Goal: Task Accomplishment & Management: Manage account settings

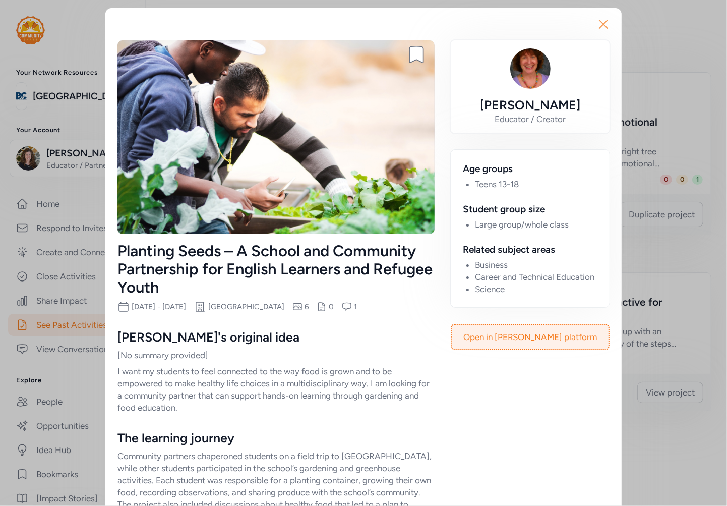
click at [597, 21] on icon "button" at bounding box center [603, 24] width 16 height 16
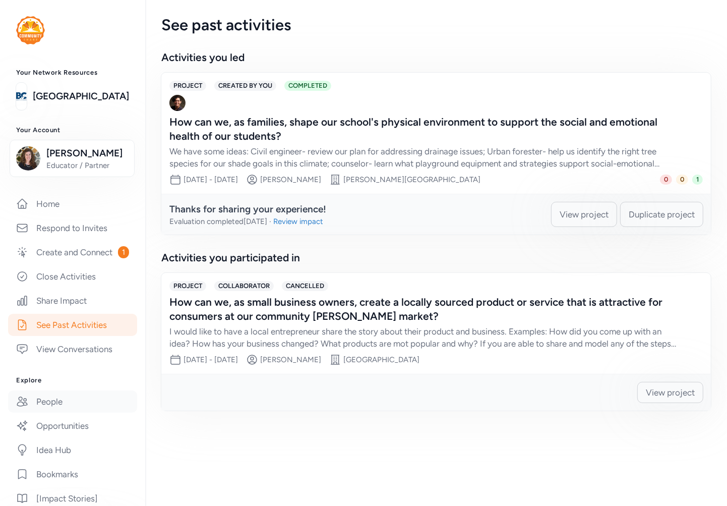
click at [43, 412] on link "People" at bounding box center [72, 401] width 129 height 22
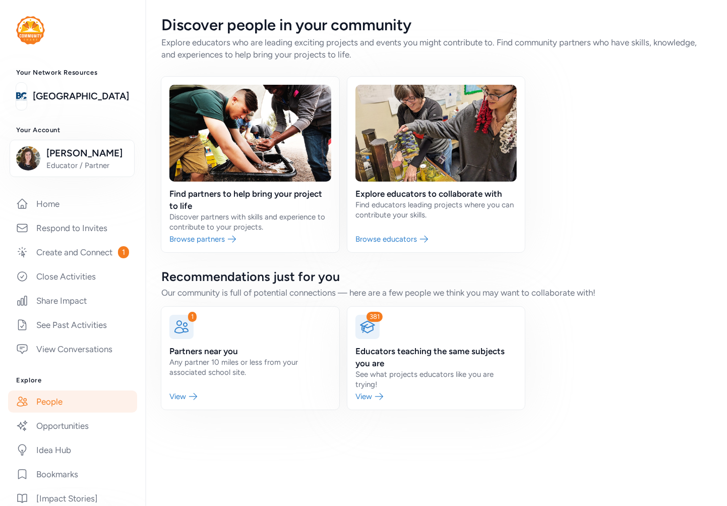
click at [372, 192] on link at bounding box center [436, 164] width 178 height 175
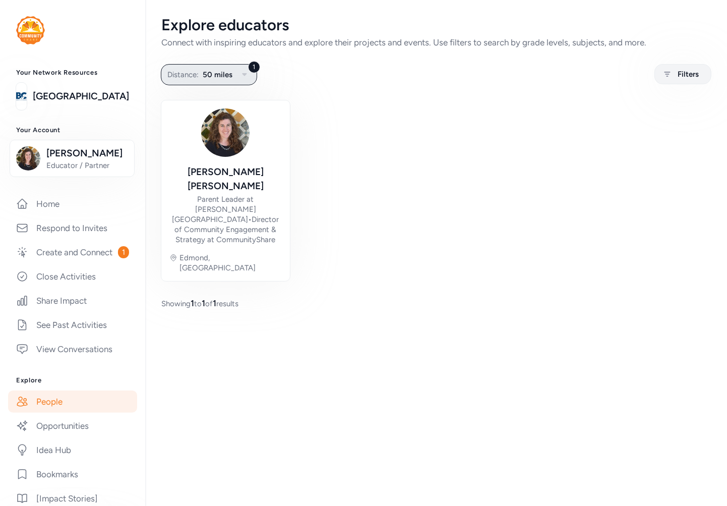
click at [227, 69] on span "50 miles" at bounding box center [218, 75] width 30 height 12
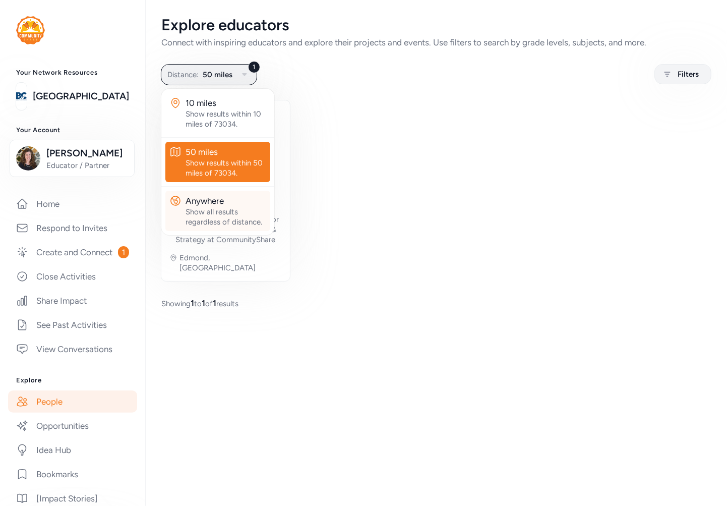
click at [212, 215] on div "Show all results regardless of distance." at bounding box center [226, 217] width 81 height 20
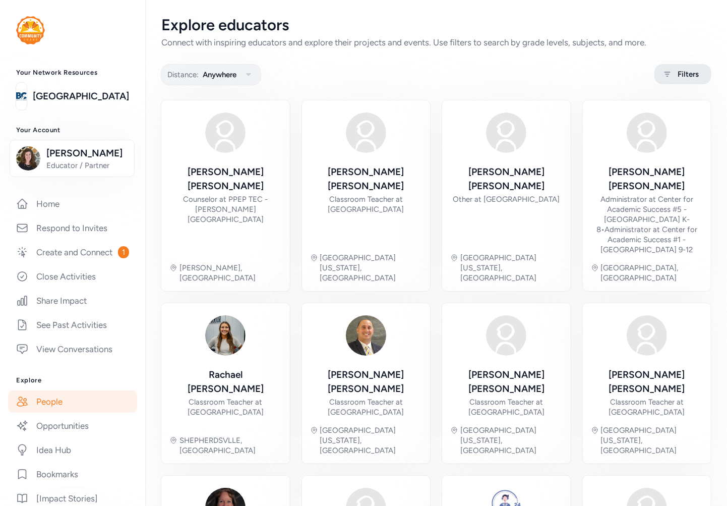
click at [678, 76] on span "Filters" at bounding box center [688, 74] width 21 height 12
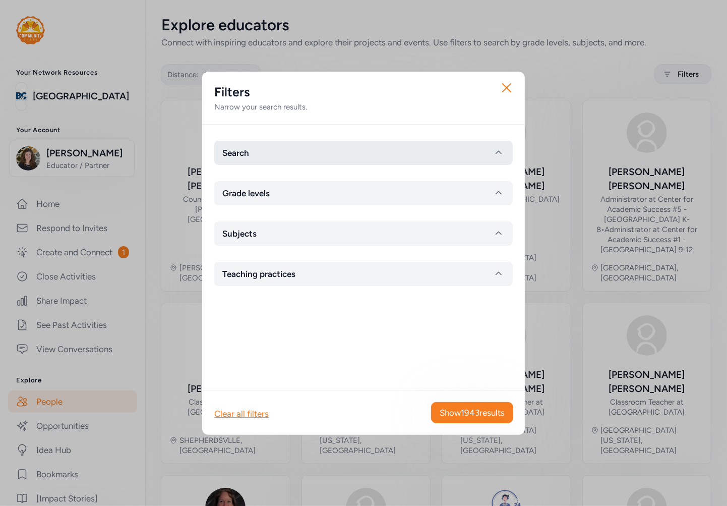
click at [284, 157] on button "Search" at bounding box center [363, 153] width 298 height 24
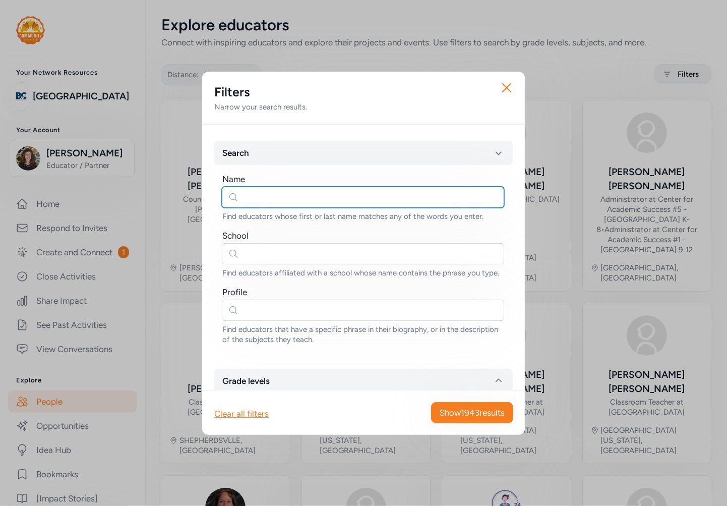
click at [274, 197] on input "text" at bounding box center [363, 197] width 282 height 21
type input "[PERSON_NAME]"
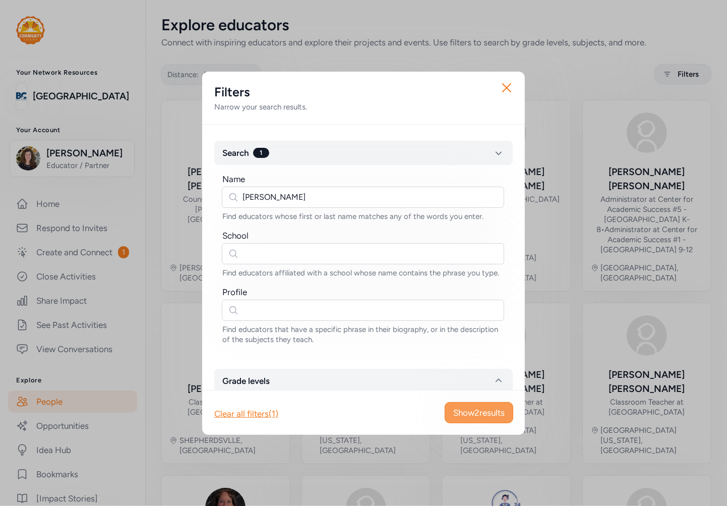
click at [482, 409] on span "Show 2 results" at bounding box center [478, 412] width 51 height 12
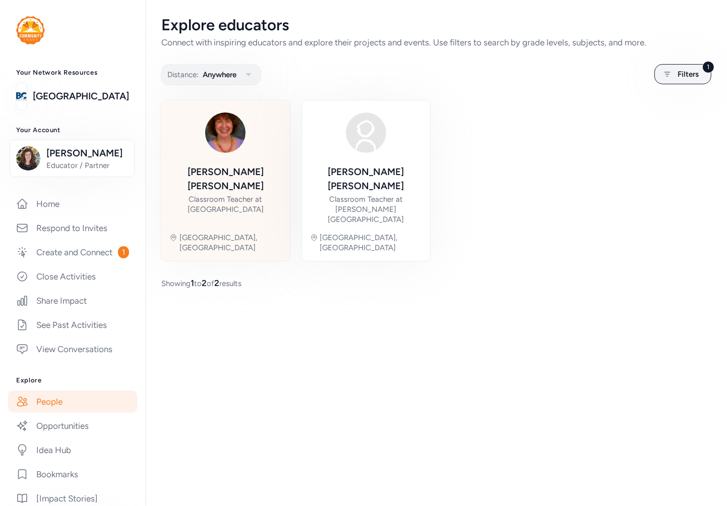
click at [254, 194] on div "Classroom Teacher at [GEOGRAPHIC_DATA]" at bounding box center [225, 204] width 112 height 20
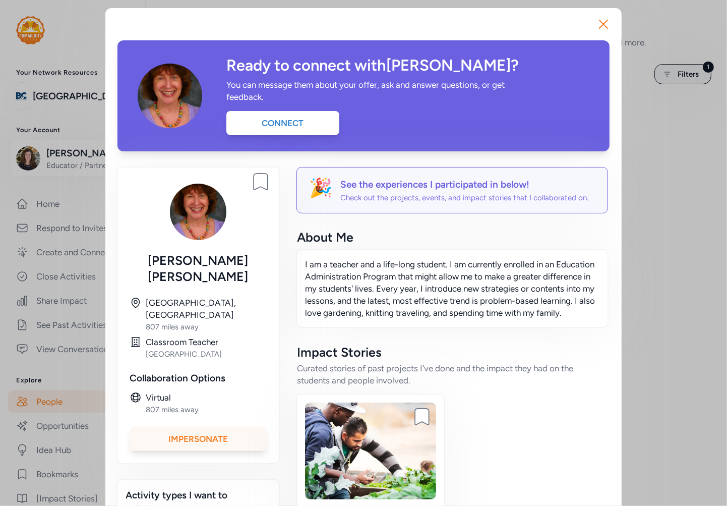
click at [245, 427] on div "Impersonate" at bounding box center [198, 439] width 137 height 24
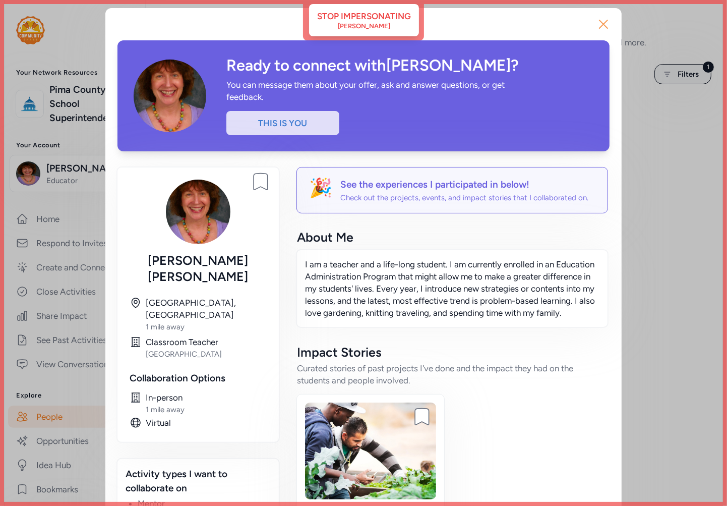
click at [600, 23] on icon "button" at bounding box center [603, 24] width 8 height 8
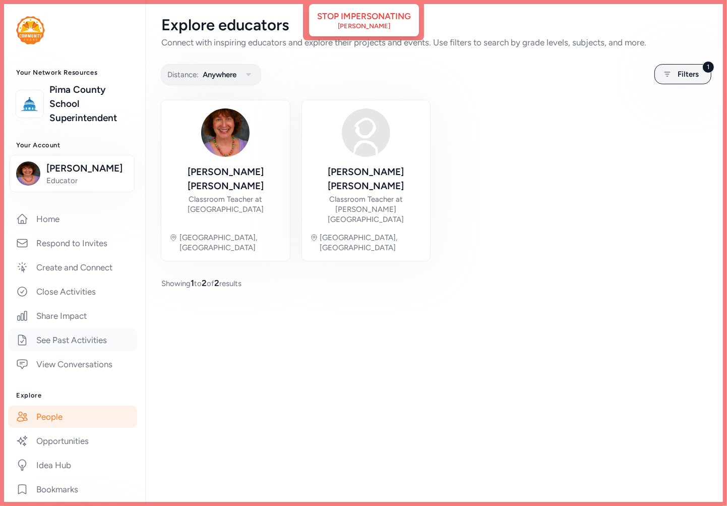
click at [47, 339] on link "See Past Activities" at bounding box center [72, 340] width 129 height 22
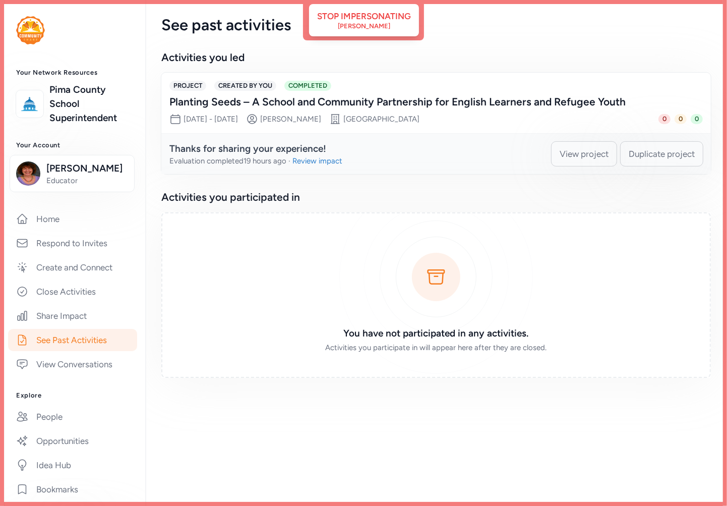
click at [434, 108] on div "Planting Seeds – A School and Community Partnership for English Learners and Re…" at bounding box center [425, 102] width 513 height 14
click at [582, 152] on span "View project" at bounding box center [584, 154] width 49 height 12
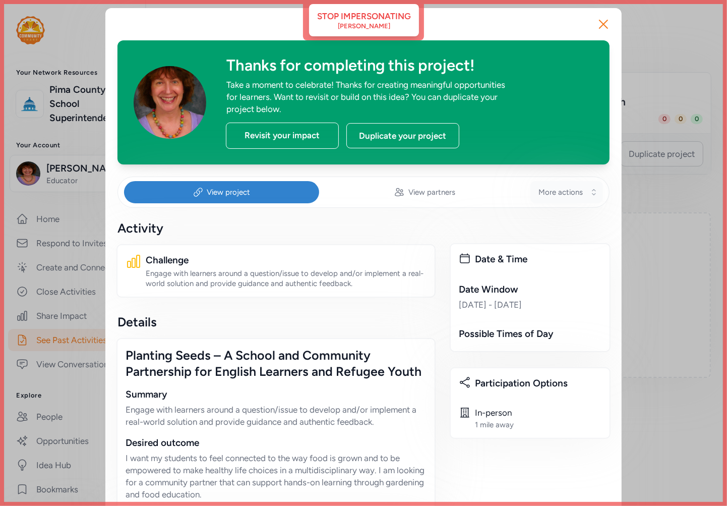
click at [571, 195] on span "More actions" at bounding box center [560, 192] width 44 height 10
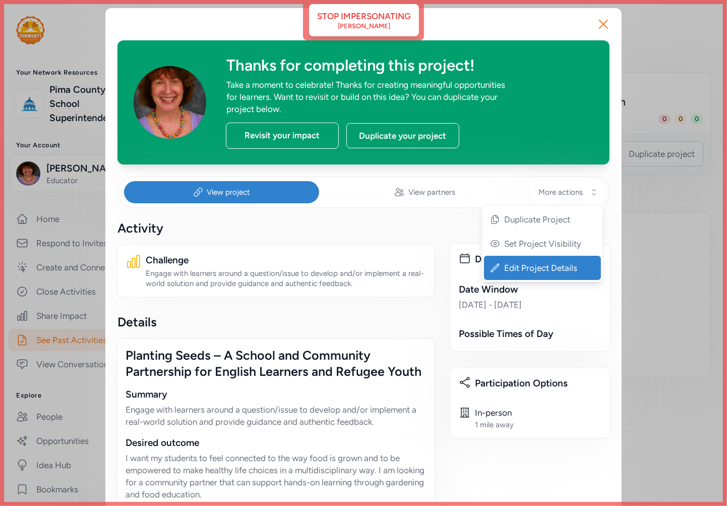
click at [535, 269] on span "Edit Project Details" at bounding box center [543, 268] width 79 height 12
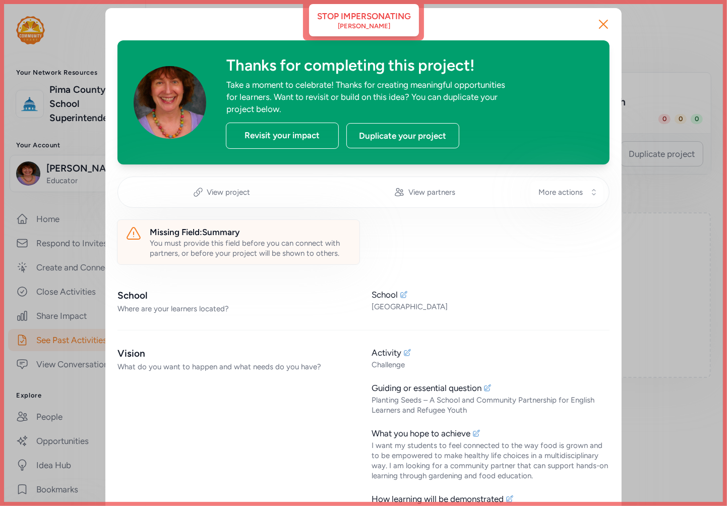
click at [603, 18] on icon "button" at bounding box center [603, 24] width 16 height 16
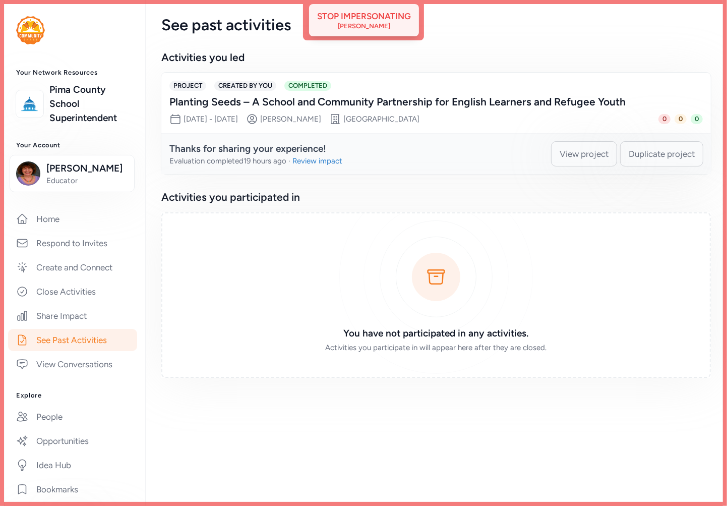
click at [371, 19] on div "Stop impersonating" at bounding box center [364, 16] width 94 height 12
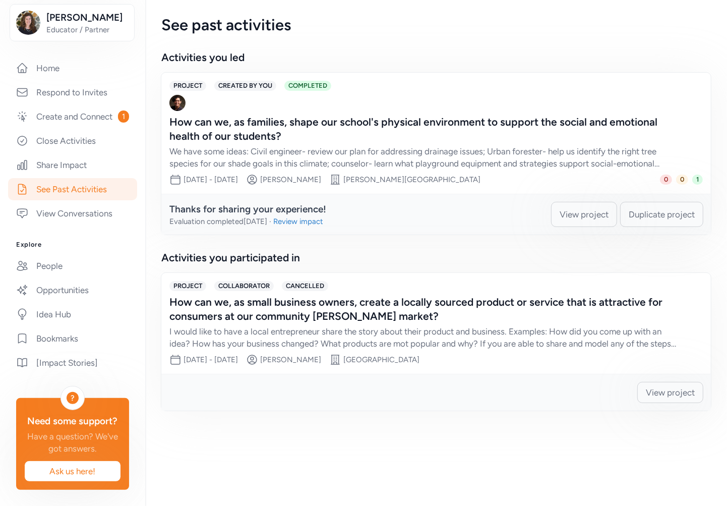
scroll to position [177, 0]
click at [53, 305] on link "Idea Hub" at bounding box center [72, 314] width 129 height 22
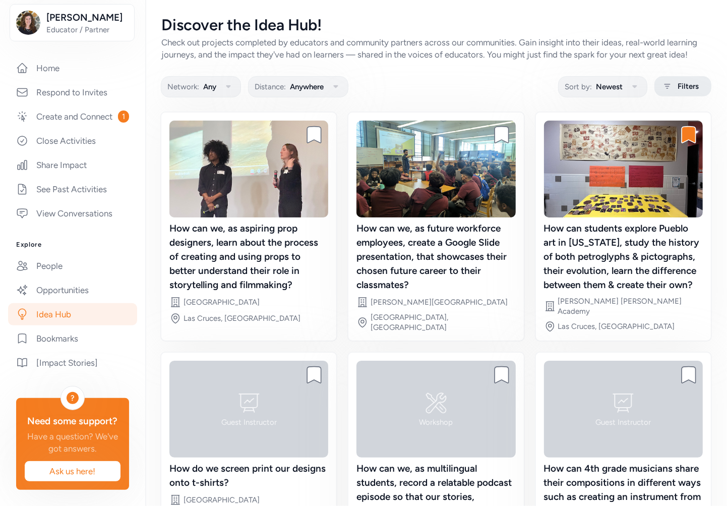
click at [665, 92] on icon at bounding box center [667, 86] width 13 height 12
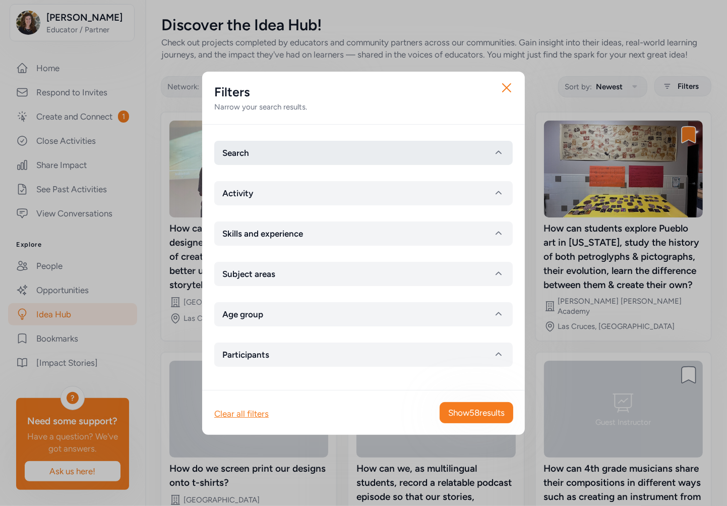
click at [296, 142] on button "Search" at bounding box center [363, 153] width 298 height 24
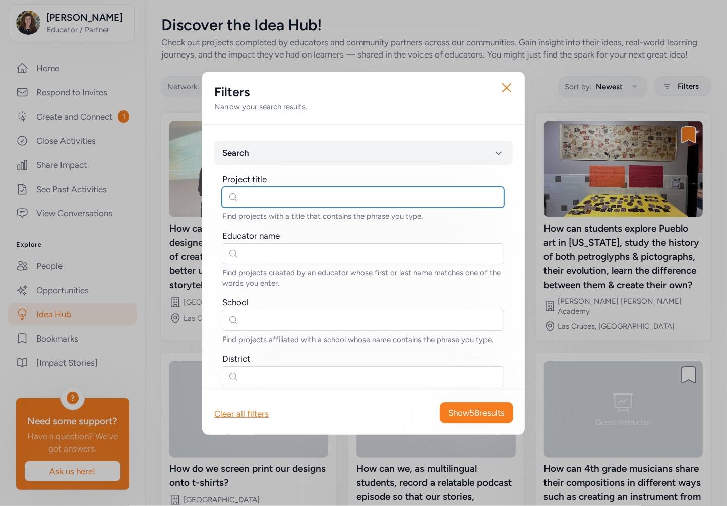
click at [255, 191] on input "text" at bounding box center [363, 197] width 282 height 21
type input "[PERSON_NAME]"
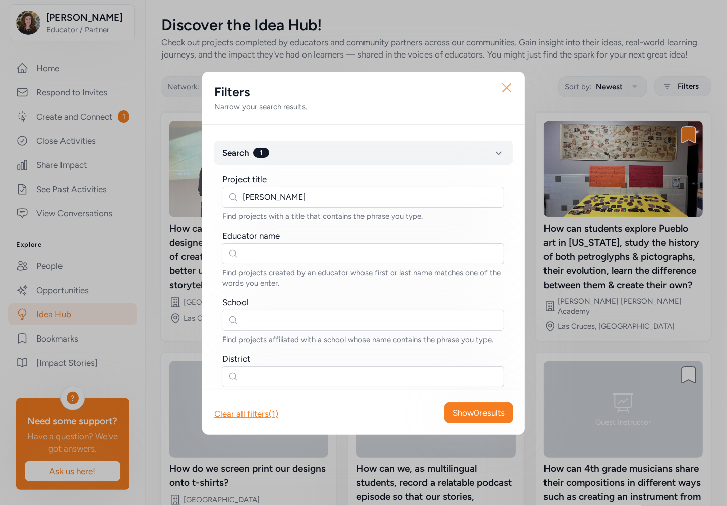
click at [508, 84] on icon "button" at bounding box center [507, 88] width 16 height 16
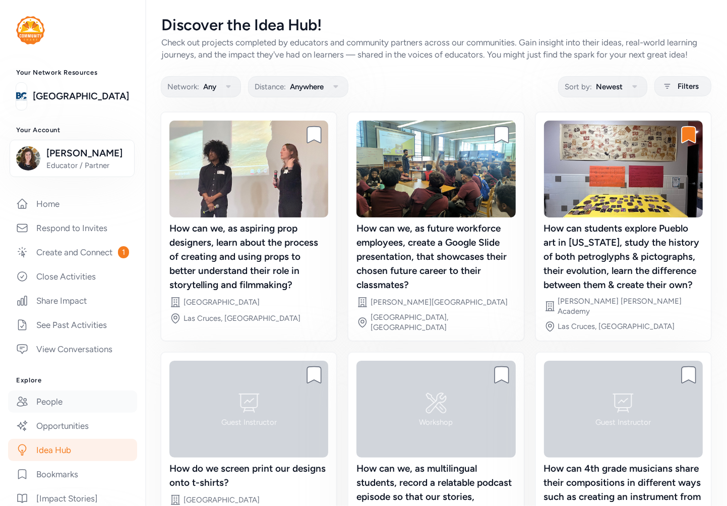
click at [58, 412] on link "People" at bounding box center [72, 401] width 129 height 22
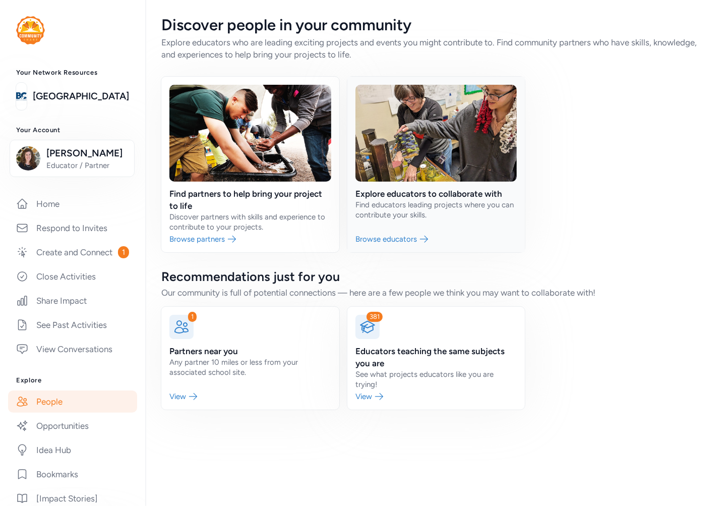
click at [412, 157] on link at bounding box center [436, 164] width 178 height 175
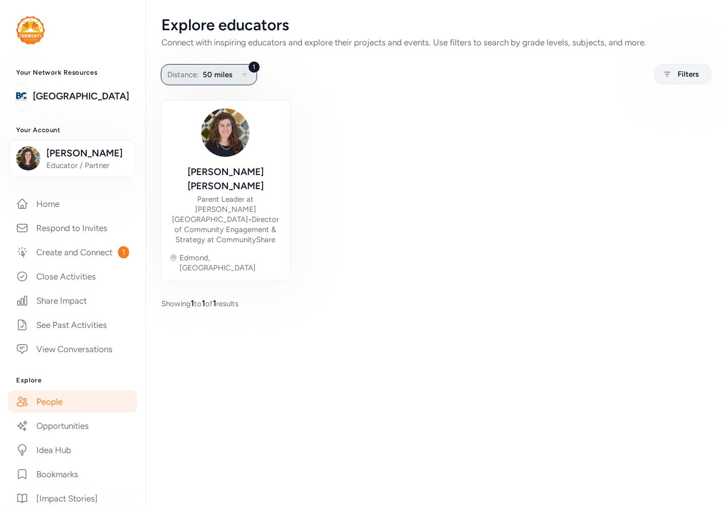
click at [197, 84] on button "1 Distance: 50 miles" at bounding box center [209, 74] width 96 height 21
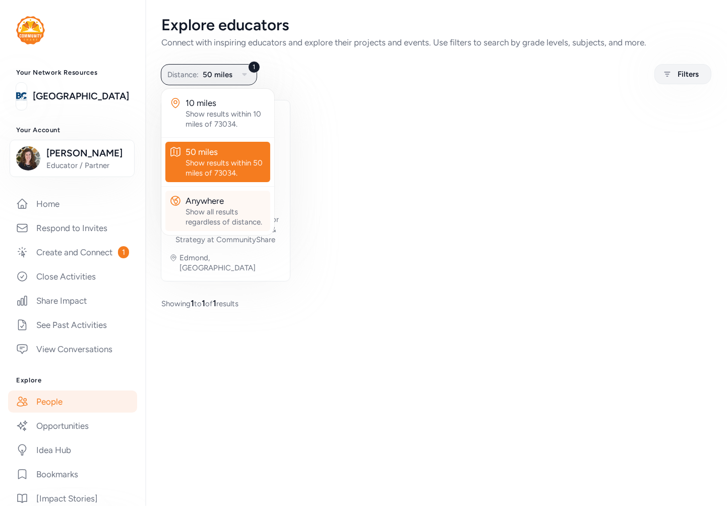
click at [207, 214] on div "Show all results regardless of distance." at bounding box center [226, 217] width 81 height 20
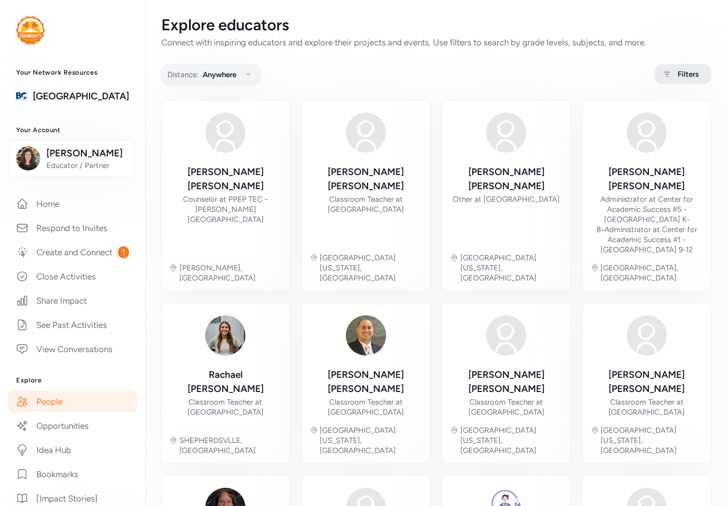
click at [667, 75] on div "Filters" at bounding box center [682, 74] width 57 height 20
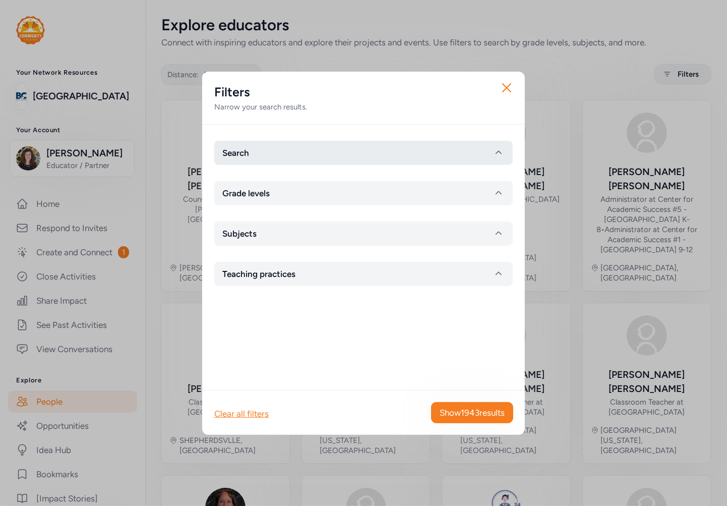
click at [329, 150] on button "Search" at bounding box center [363, 153] width 298 height 24
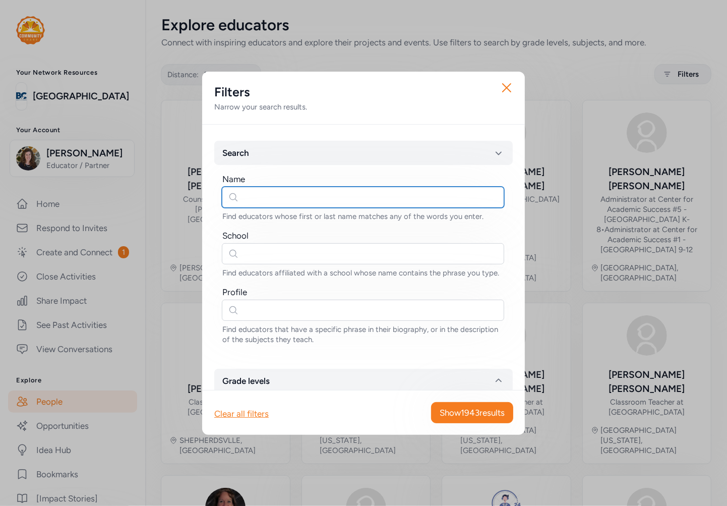
click at [309, 199] on input "text" at bounding box center [363, 197] width 282 height 21
type input "[PERSON_NAME]"
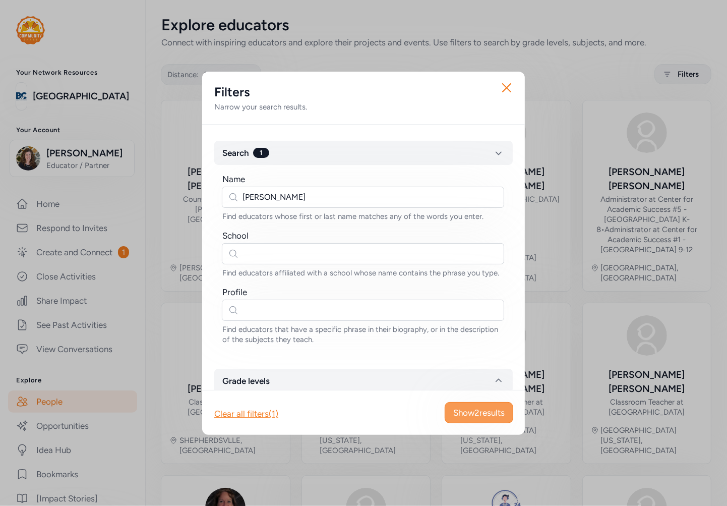
click at [489, 417] on span "Show 2 results" at bounding box center [478, 412] width 51 height 12
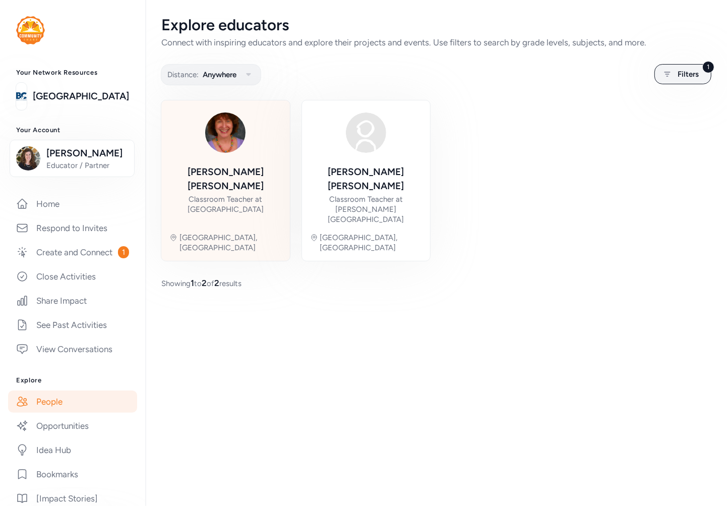
click at [232, 173] on div "[PERSON_NAME]" at bounding box center [225, 179] width 112 height 28
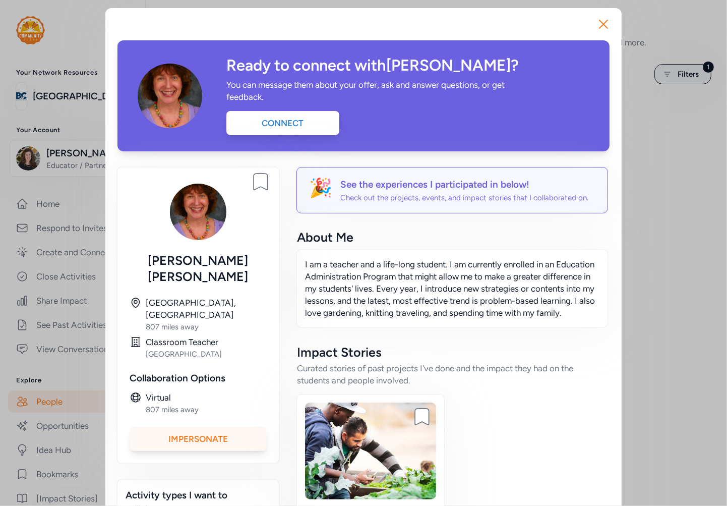
click at [193, 427] on div "Impersonate" at bounding box center [198, 439] width 137 height 24
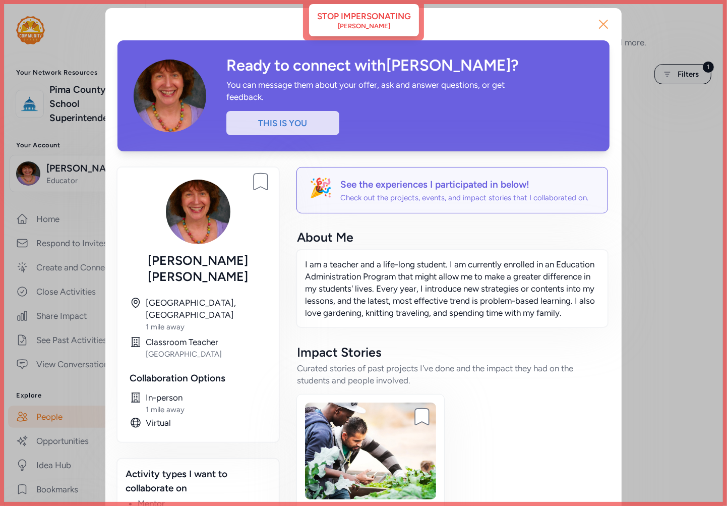
click at [595, 23] on icon "button" at bounding box center [603, 24] width 16 height 16
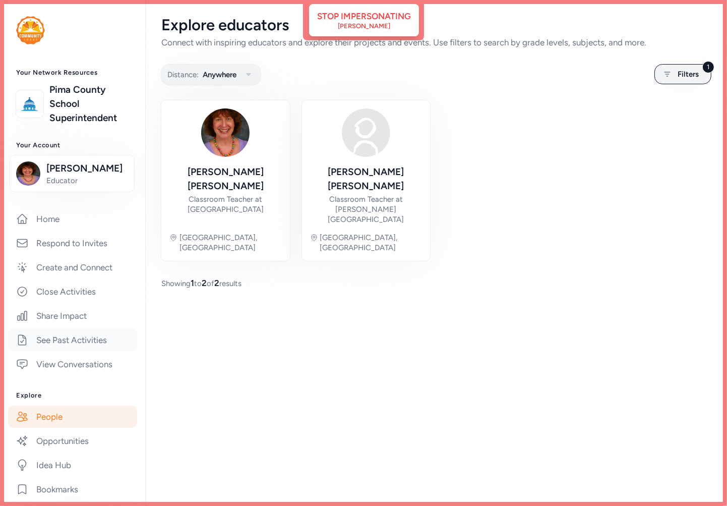
click at [43, 334] on link "See Past Activities" at bounding box center [72, 340] width 129 height 22
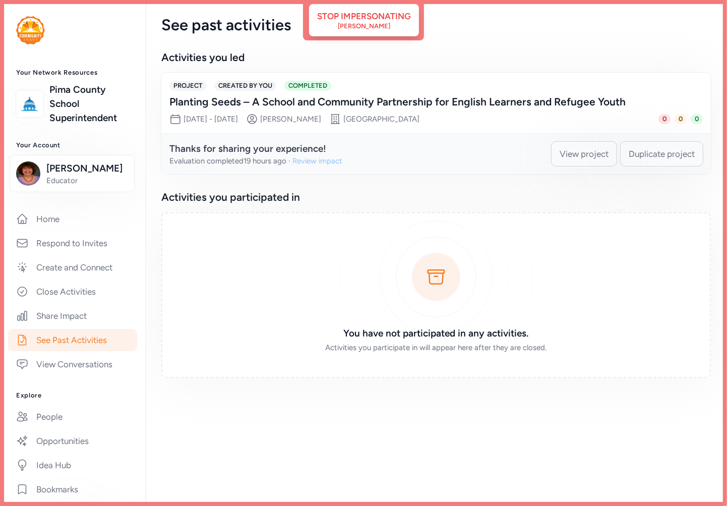
click at [323, 159] on div "Review impact" at bounding box center [317, 161] width 50 height 10
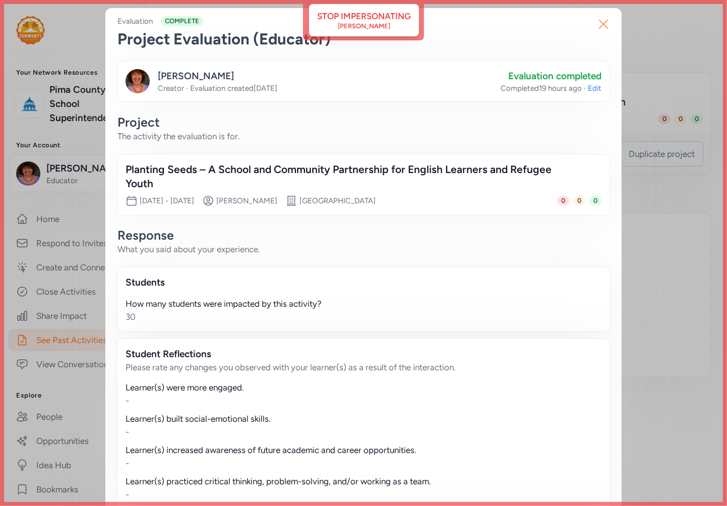
click at [599, 22] on icon "button" at bounding box center [603, 24] width 8 height 8
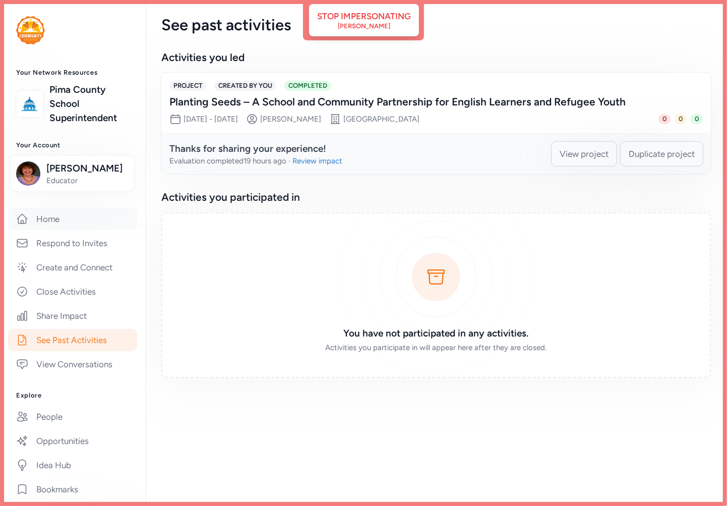
click at [44, 223] on link "Home" at bounding box center [72, 219] width 129 height 22
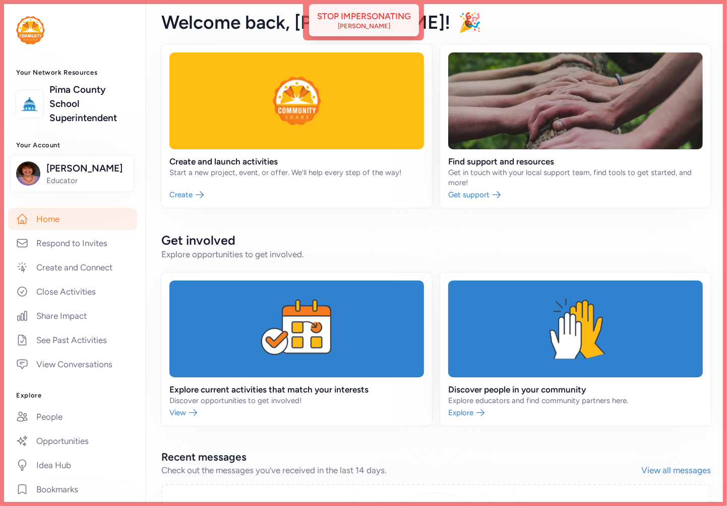
click at [379, 25] on div "[PERSON_NAME]" at bounding box center [364, 26] width 52 height 8
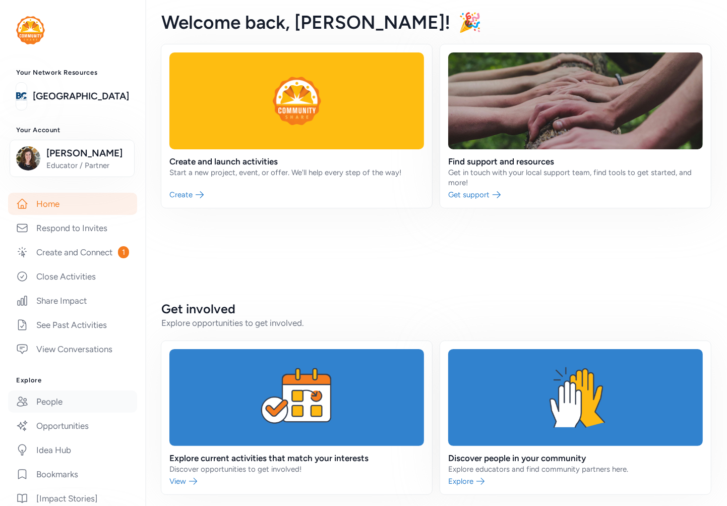
click at [47, 412] on link "People" at bounding box center [72, 401] width 129 height 22
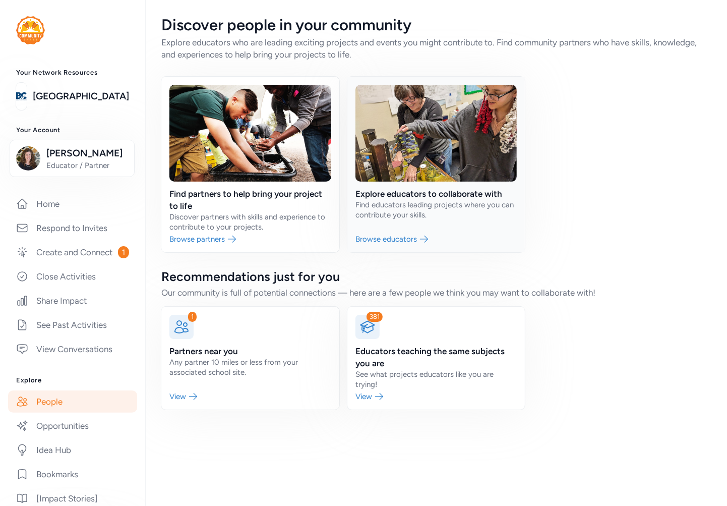
click at [395, 212] on link at bounding box center [436, 164] width 178 height 175
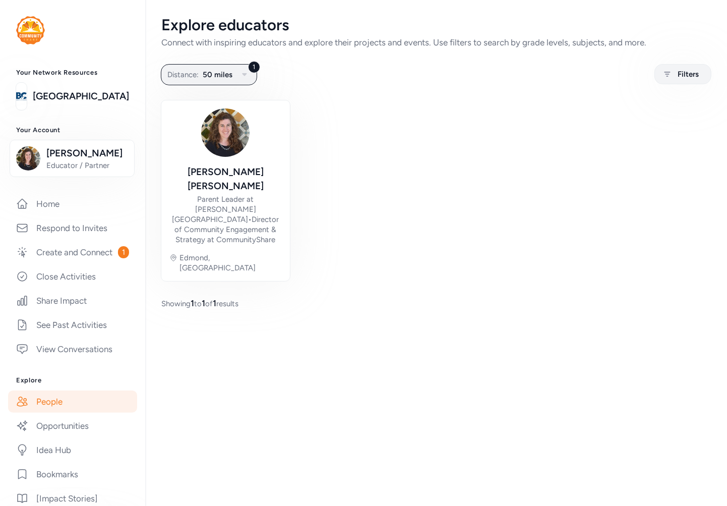
click at [242, 86] on div "Explore educators Connect with inspiring educators and explore their projects a…" at bounding box center [436, 162] width 582 height 325
click at [239, 76] on icon "button" at bounding box center [244, 75] width 12 height 12
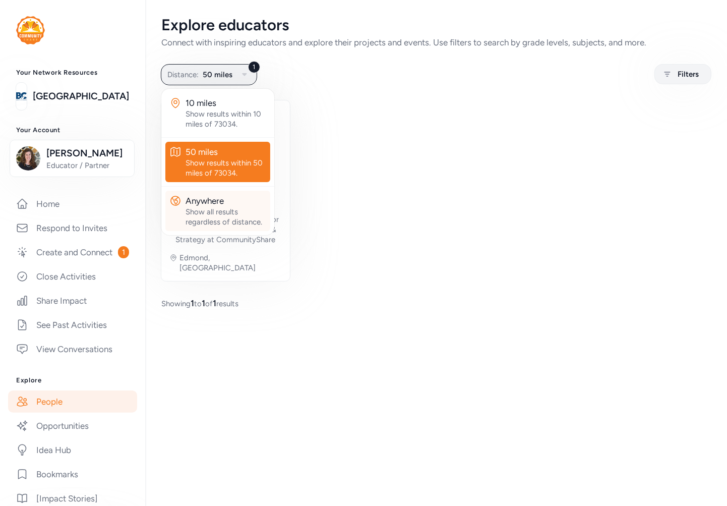
drag, startPoint x: 217, startPoint y: 218, endPoint x: 271, endPoint y: 185, distance: 63.0
click at [218, 217] on div "Show all results regardless of distance." at bounding box center [226, 217] width 81 height 20
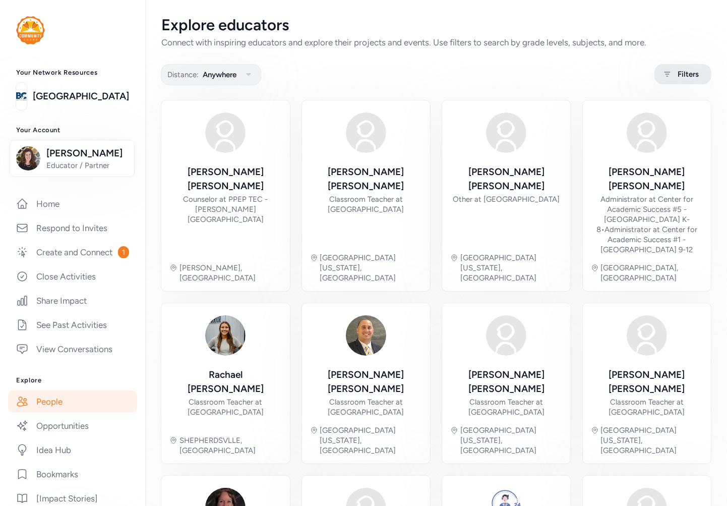
click at [678, 74] on span "Filters" at bounding box center [688, 74] width 21 height 12
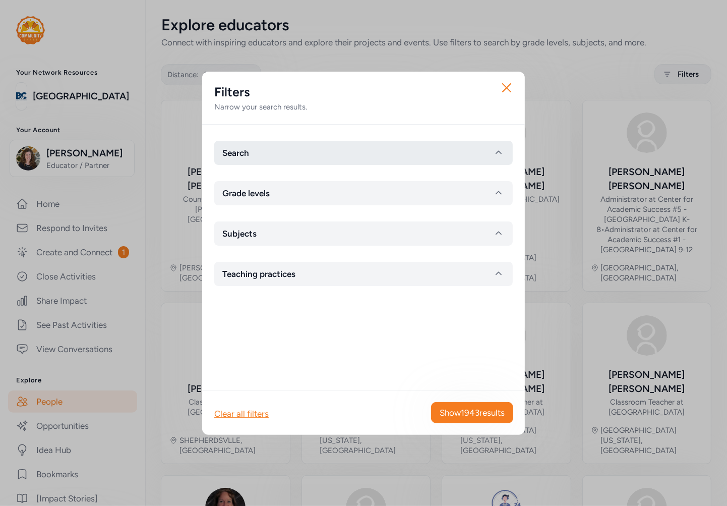
click at [329, 144] on button "Search" at bounding box center [363, 153] width 298 height 24
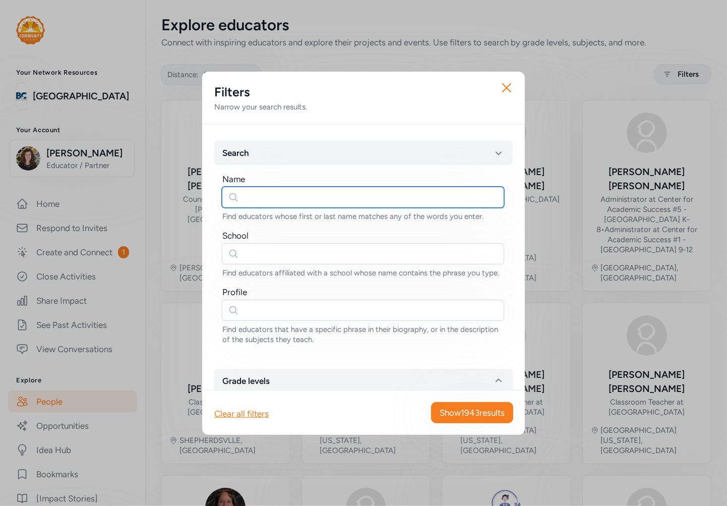
click at [274, 192] on input "text" at bounding box center [363, 197] width 282 height 21
type input "[PERSON_NAME]"
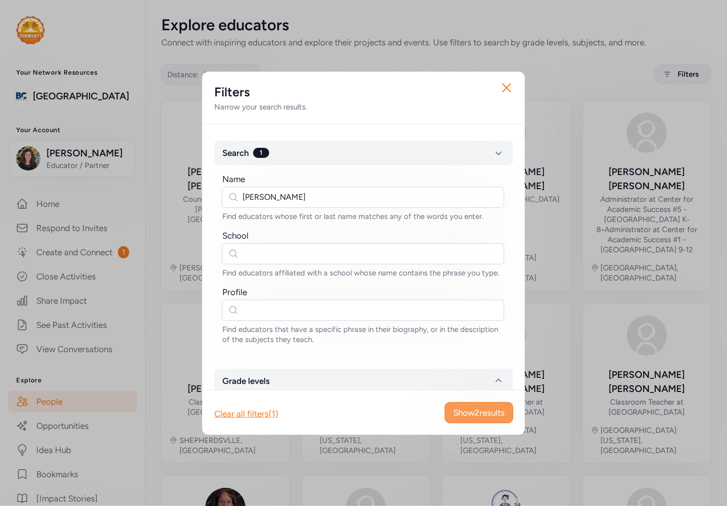
click at [483, 413] on span "Show 2 results" at bounding box center [478, 412] width 51 height 12
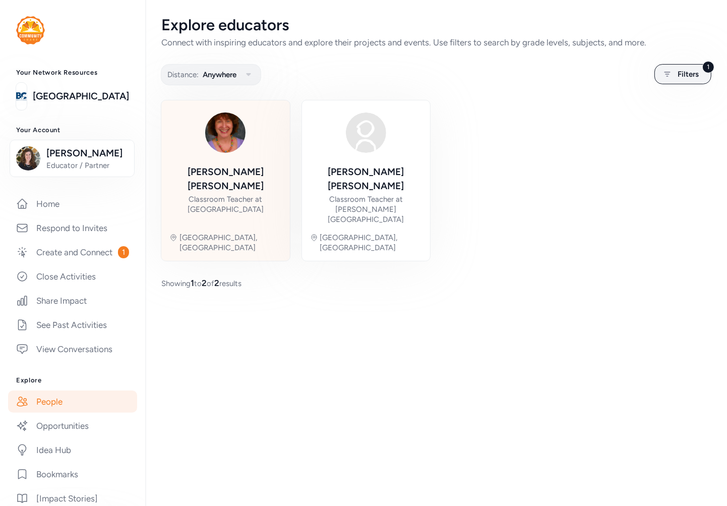
click at [228, 165] on div "[PERSON_NAME]" at bounding box center [225, 179] width 112 height 28
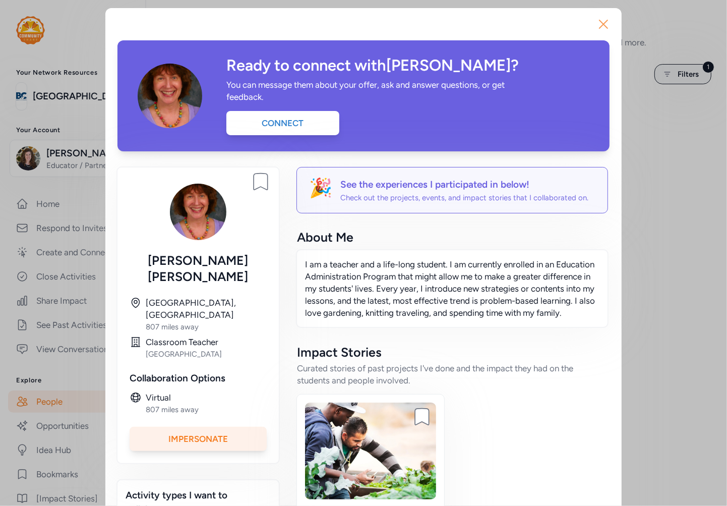
click at [600, 22] on icon "button" at bounding box center [603, 24] width 8 height 8
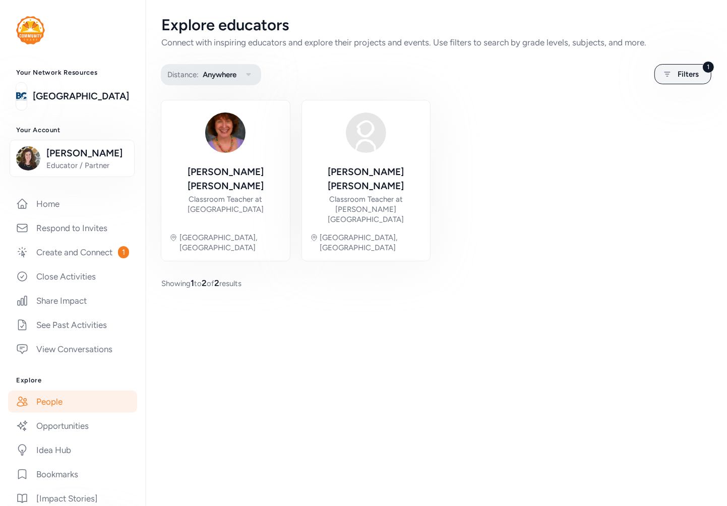
click at [235, 77] on span "Anywhere" at bounding box center [220, 75] width 34 height 12
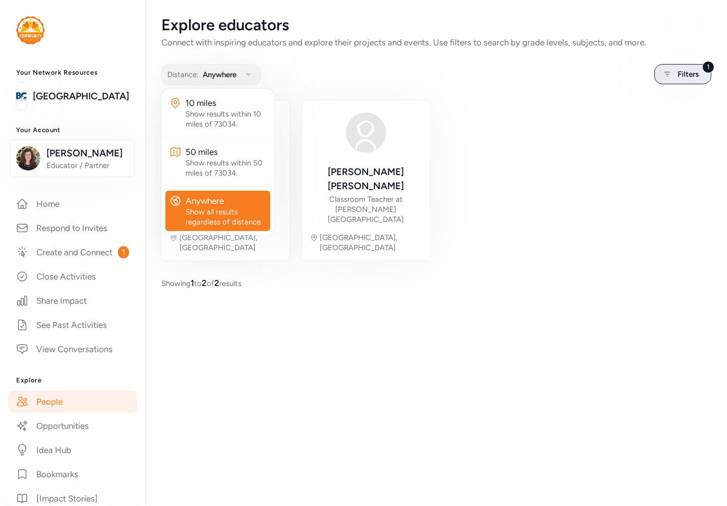
click at [689, 77] on span "Filters" at bounding box center [688, 74] width 21 height 12
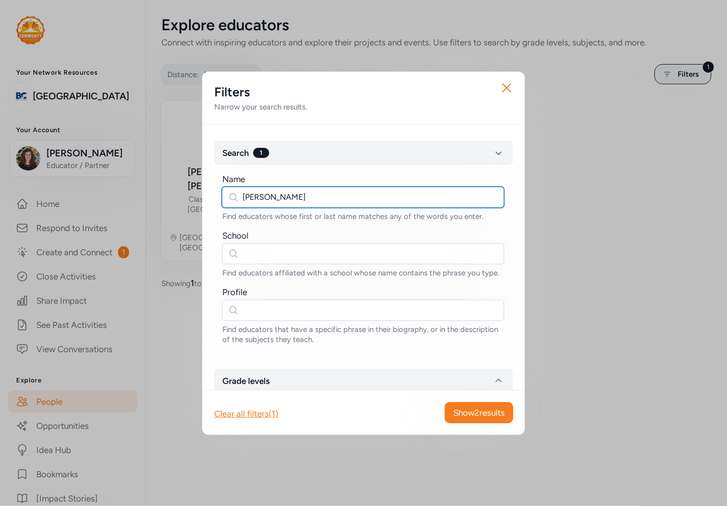
drag, startPoint x: 299, startPoint y: 198, endPoint x: 173, endPoint y: 200, distance: 126.1
click at [173, 200] on div "Close Filters Narrow your search results. Search 1 Name [PERSON_NAME] Find educ…" at bounding box center [363, 253] width 727 height 506
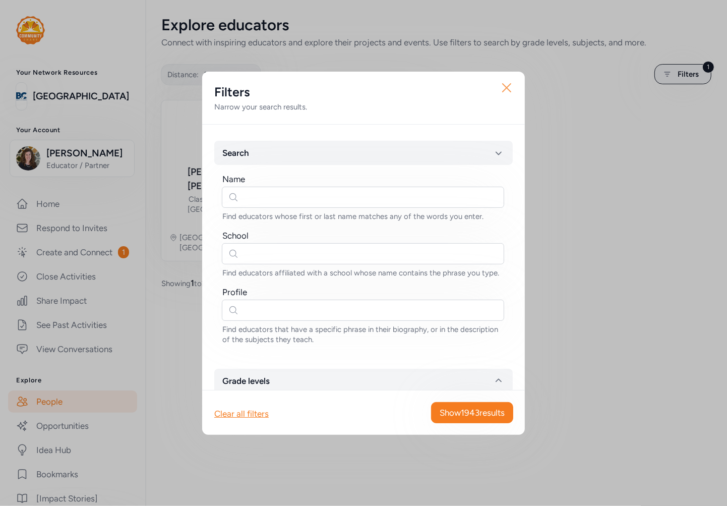
click at [506, 88] on icon "button" at bounding box center [507, 88] width 8 height 8
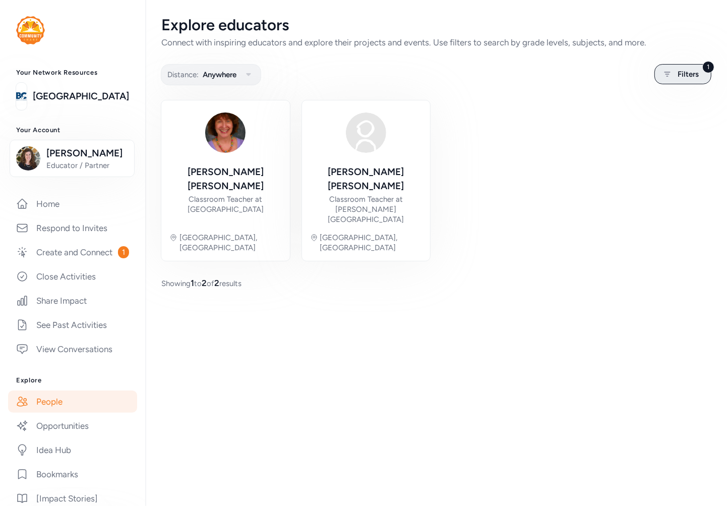
click at [681, 70] on span "Filters" at bounding box center [688, 74] width 21 height 12
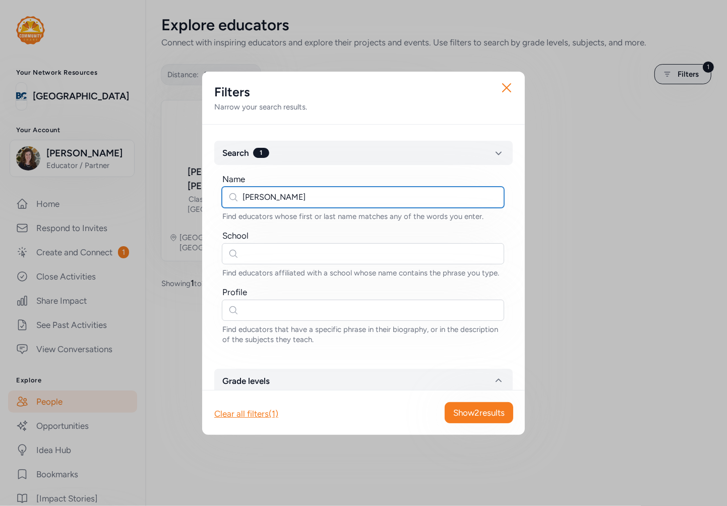
drag, startPoint x: 280, startPoint y: 197, endPoint x: 228, endPoint y: 190, distance: 51.9
click at [228, 190] on input "[PERSON_NAME]" at bounding box center [363, 197] width 282 height 21
type input "[PERSON_NAME]"
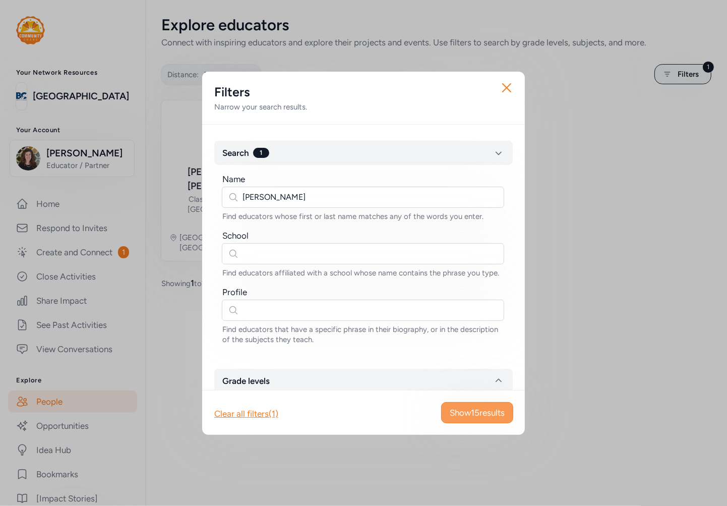
click at [511, 409] on button "Show 15 results" at bounding box center [477, 412] width 72 height 21
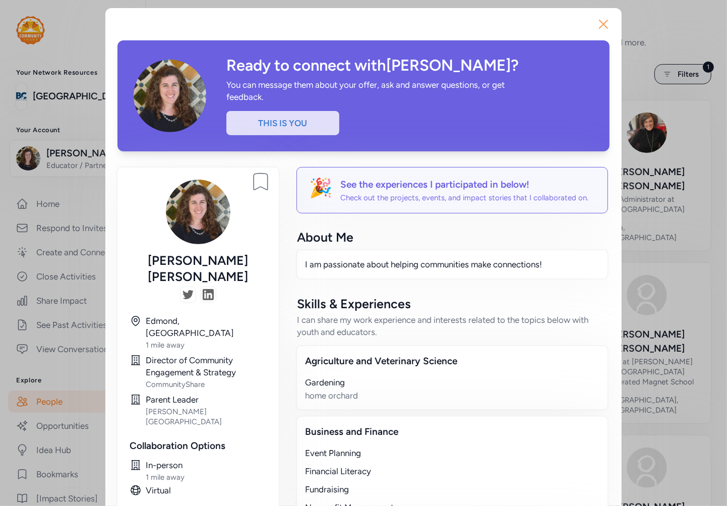
click at [605, 22] on icon "button" at bounding box center [603, 24] width 16 height 16
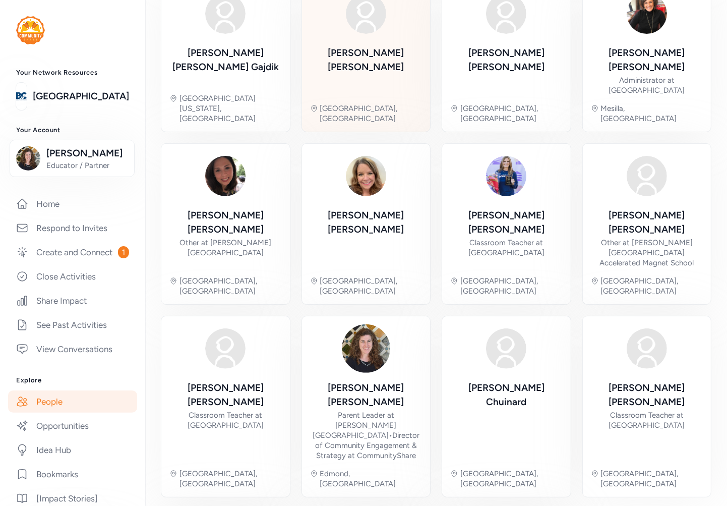
scroll to position [204, 0]
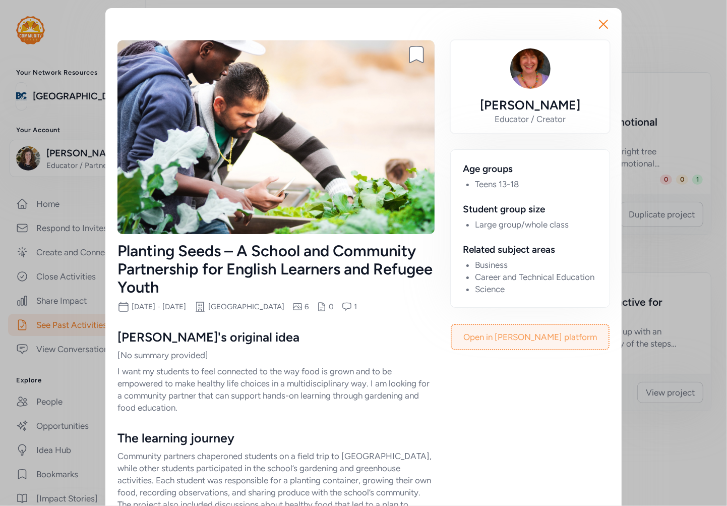
click at [550, 339] on link "Open in [PERSON_NAME] platform" at bounding box center [530, 337] width 157 height 24
click at [602, 26] on icon "button" at bounding box center [603, 24] width 16 height 16
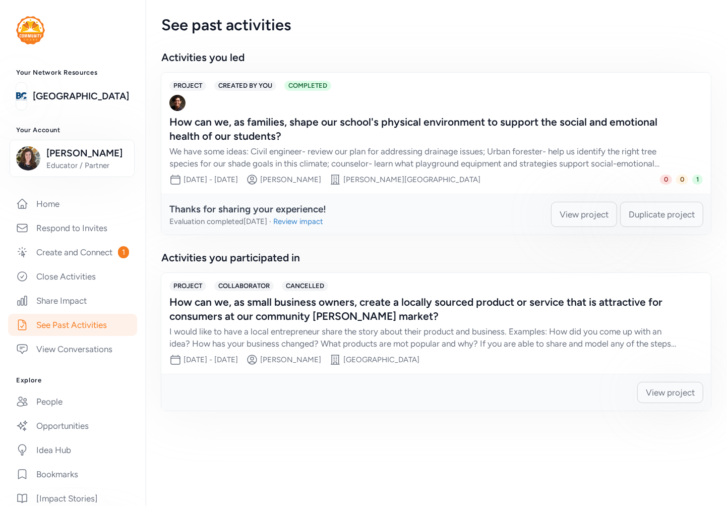
scroll to position [177, 0]
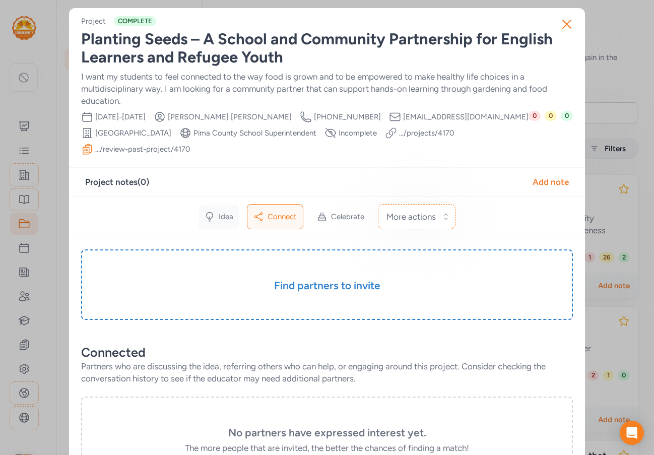
click at [219, 217] on span "Idea" at bounding box center [226, 217] width 15 height 10
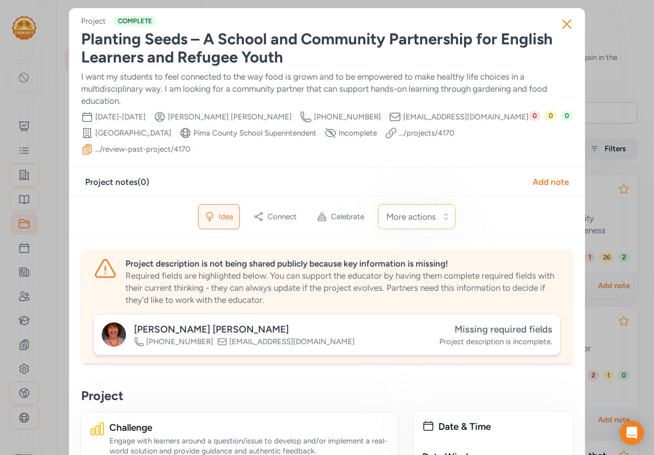
click at [476, 329] on span "Missing required fields" at bounding box center [504, 330] width 98 height 12
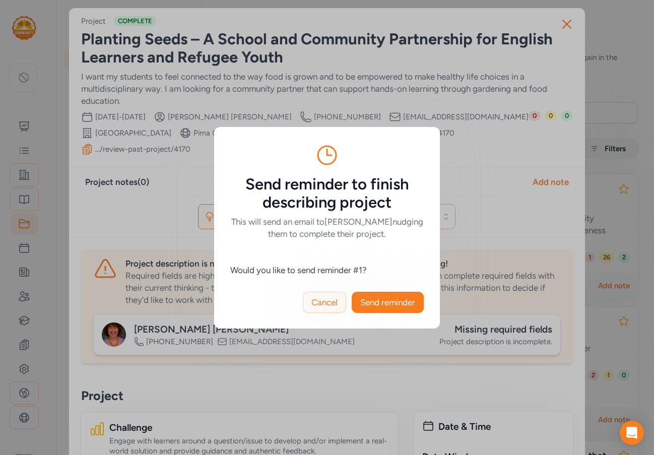
click at [323, 302] on span "Cancel" at bounding box center [325, 302] width 26 height 12
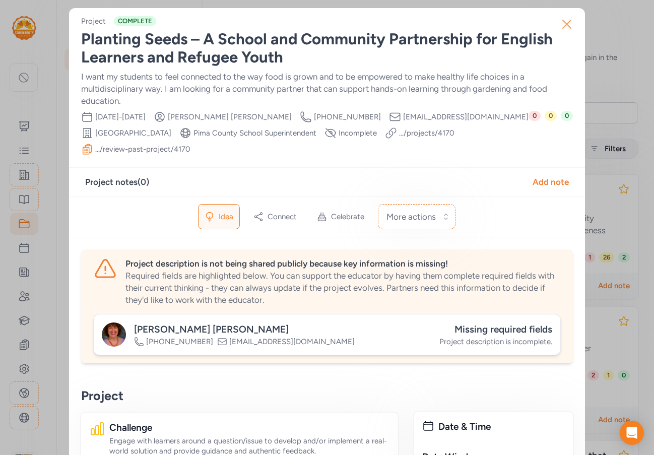
click at [570, 22] on icon "button" at bounding box center [567, 24] width 16 height 16
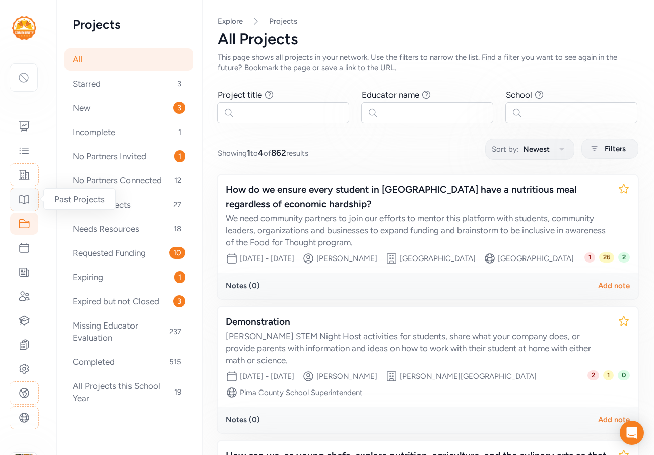
click at [24, 198] on icon at bounding box center [24, 200] width 9 height 9
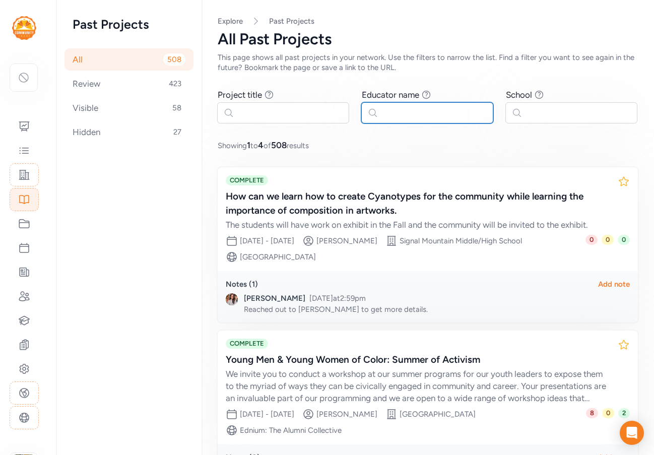
click at [414, 114] on input "text" at bounding box center [428, 112] width 132 height 21
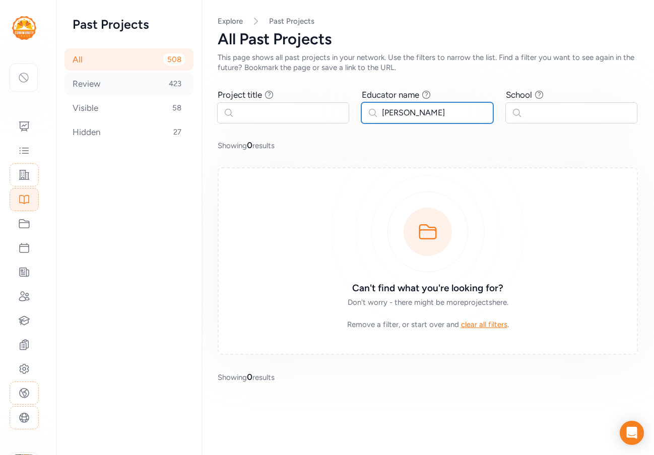
type input "[PERSON_NAME]"
click at [109, 85] on div "Review 423" at bounding box center [129, 84] width 129 height 22
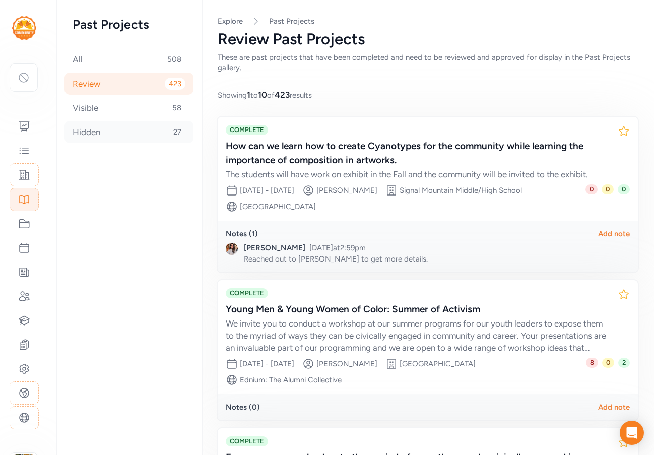
click at [103, 131] on div "Hidden 27" at bounding box center [129, 132] width 129 height 22
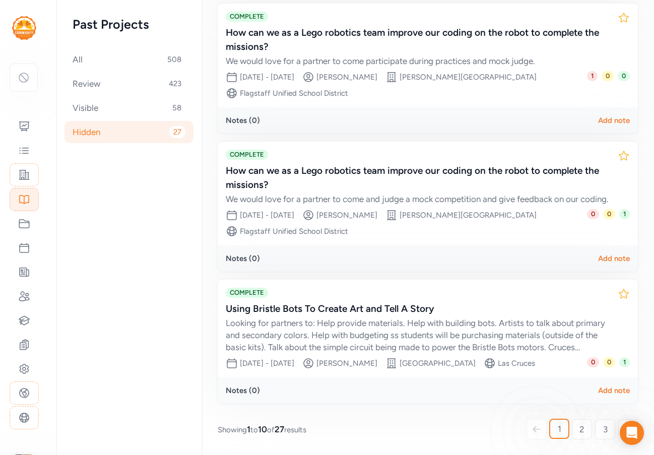
scroll to position [1120, 0]
click at [572, 427] on link "2" at bounding box center [582, 429] width 20 height 20
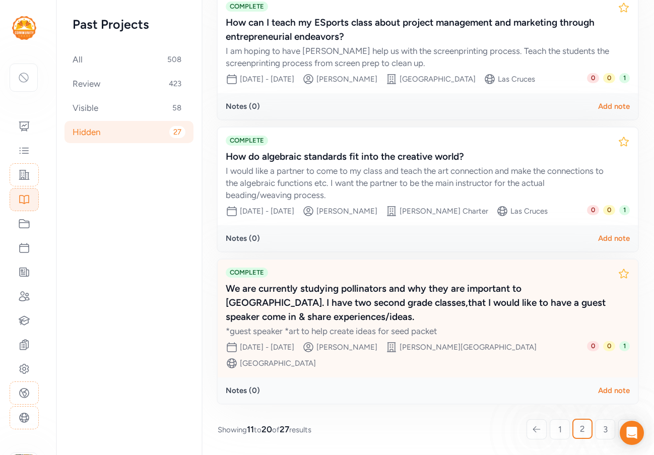
scroll to position [1145, 0]
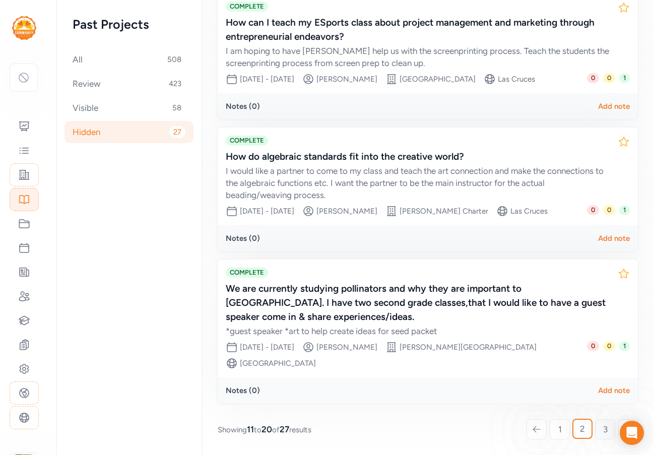
click at [597, 423] on link "3" at bounding box center [605, 429] width 20 height 20
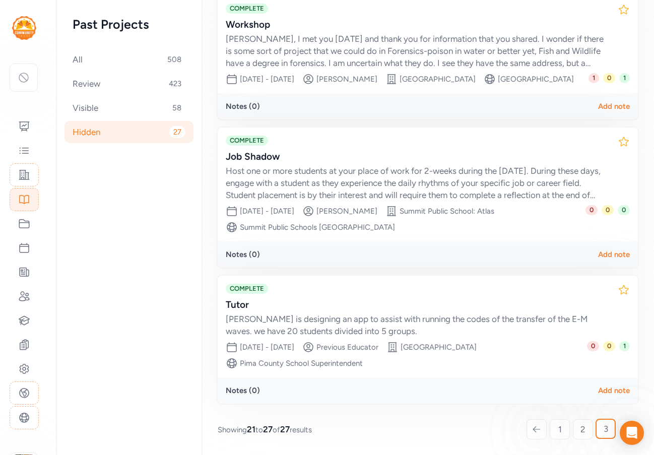
scroll to position [774, 0]
click at [99, 89] on div "Review 423" at bounding box center [129, 84] width 129 height 22
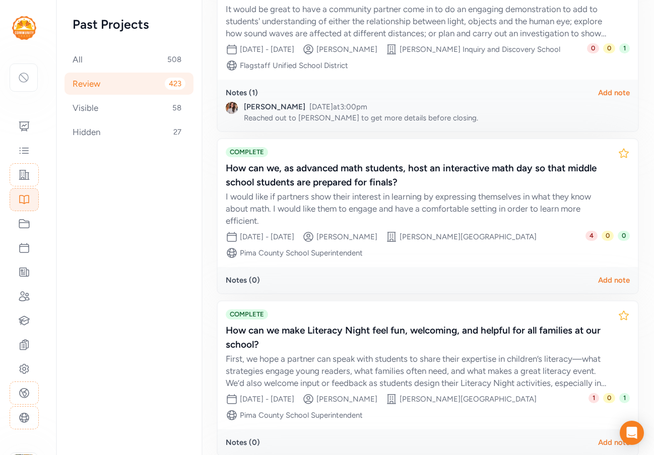
scroll to position [1298, 0]
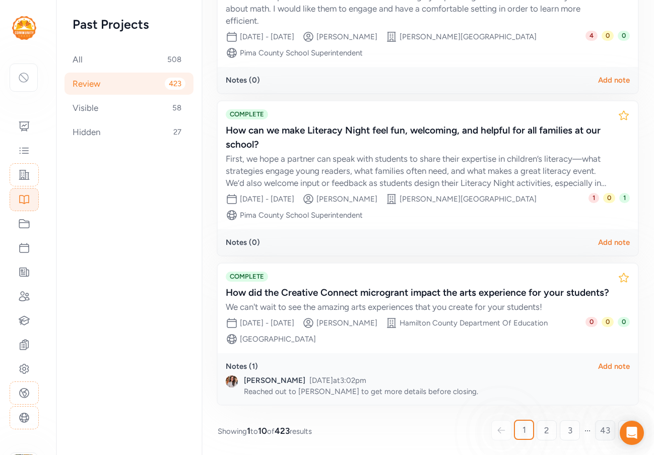
click at [601, 428] on span "43" at bounding box center [605, 431] width 10 height 12
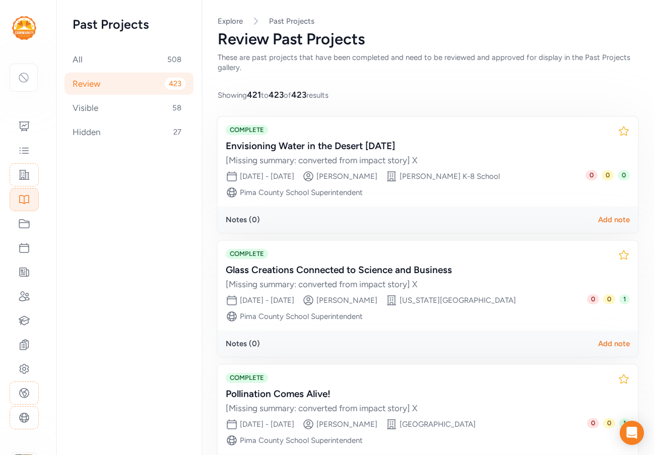
scroll to position [78, 0]
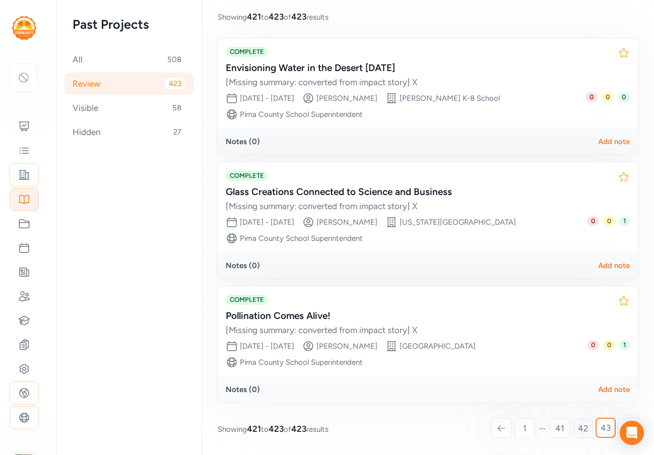
click at [582, 431] on link "42" at bounding box center [583, 428] width 20 height 20
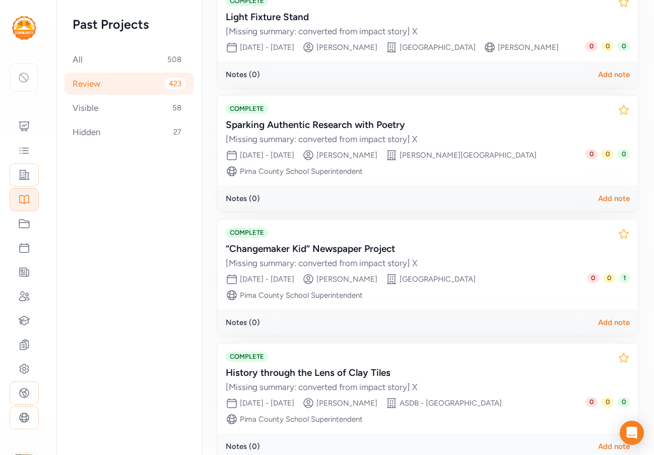
scroll to position [898, 0]
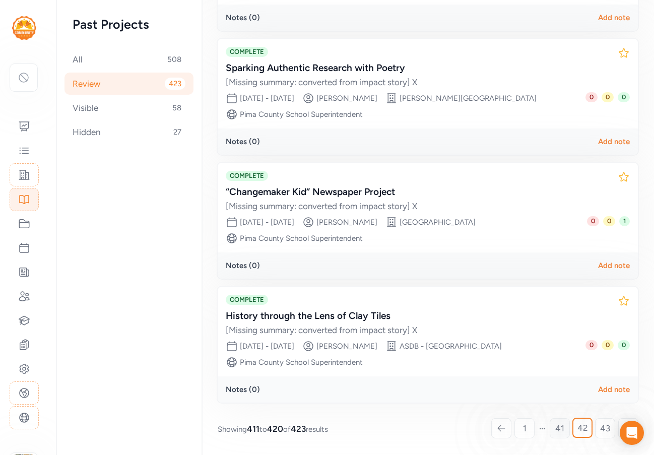
click at [556, 426] on span "41" at bounding box center [560, 429] width 9 height 12
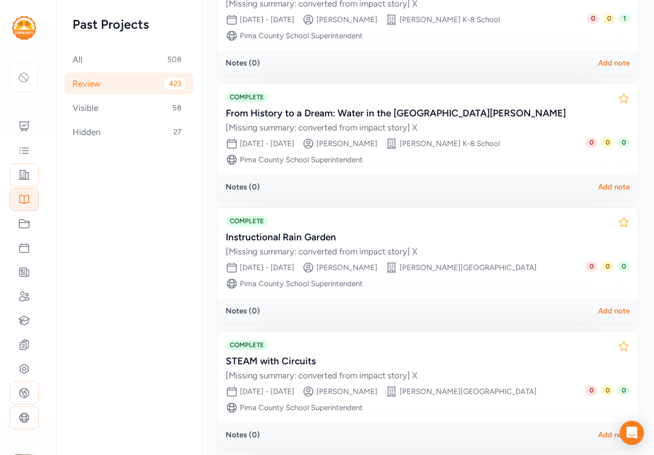
scroll to position [946, 0]
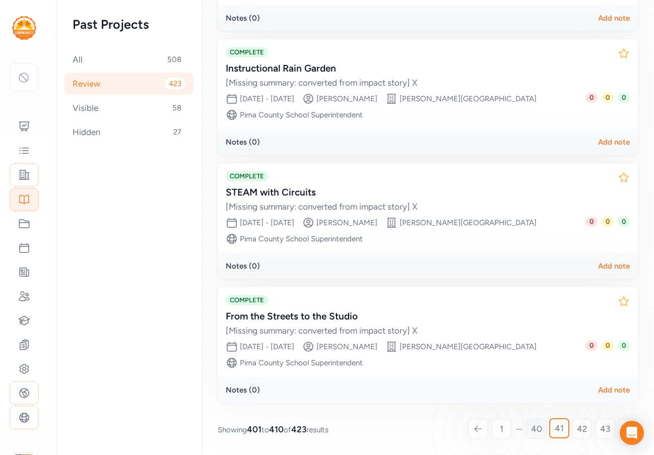
click at [532, 432] on span "40" at bounding box center [536, 429] width 11 height 12
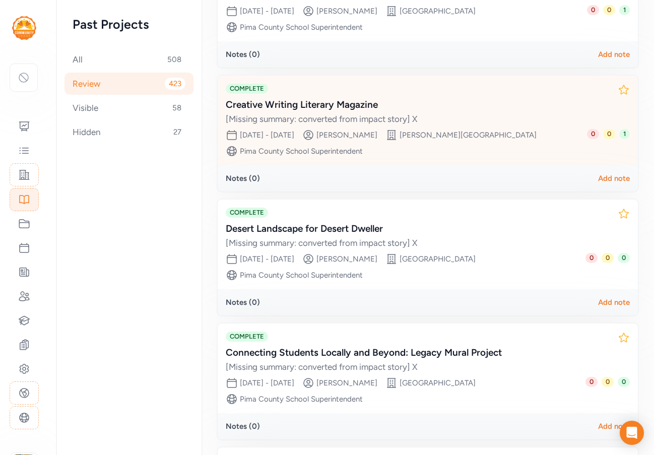
scroll to position [290, 0]
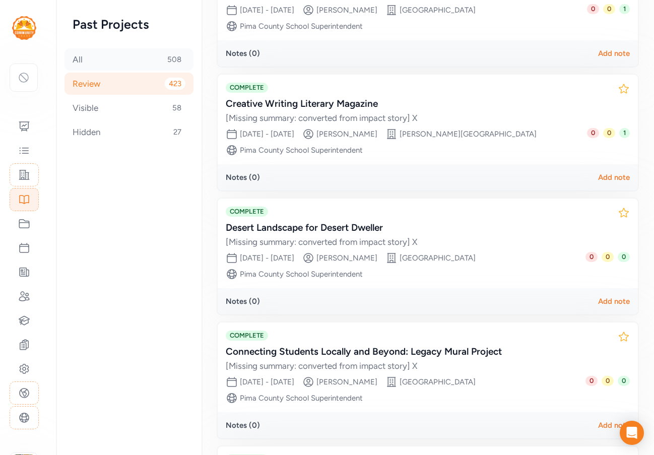
click at [106, 53] on div "All 508" at bounding box center [129, 59] width 129 height 22
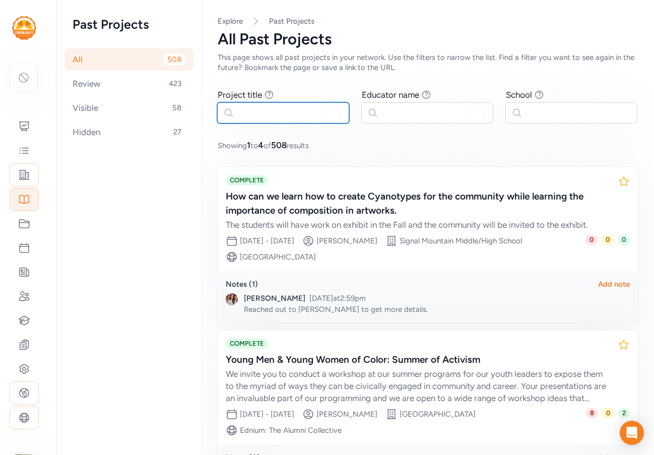
click at [272, 118] on input "text" at bounding box center [283, 112] width 132 height 21
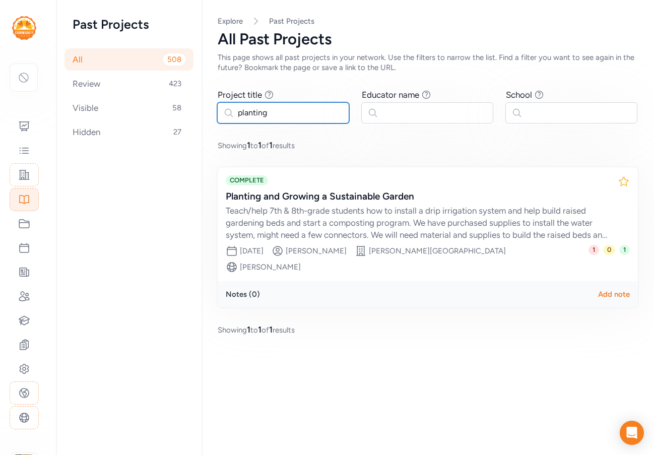
drag, startPoint x: 230, startPoint y: 110, endPoint x: 210, endPoint y: 110, distance: 20.2
click at [210, 110] on div "Page Explore Past Projects All Past Projects This page shows all past projects …" at bounding box center [428, 176] width 453 height 352
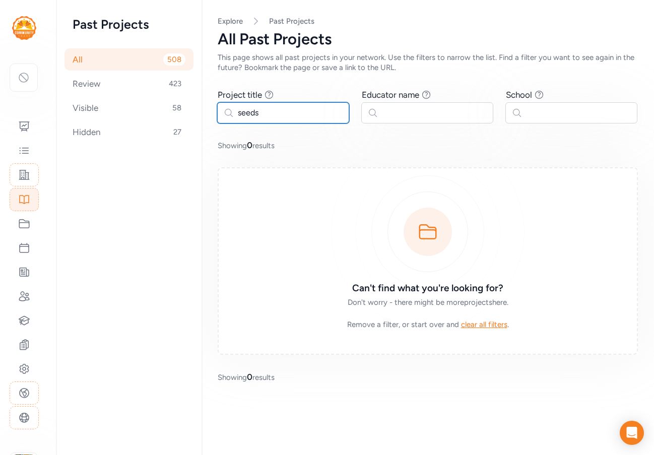
type input "seeds"
click at [85, 58] on div "All 508" at bounding box center [129, 59] width 129 height 22
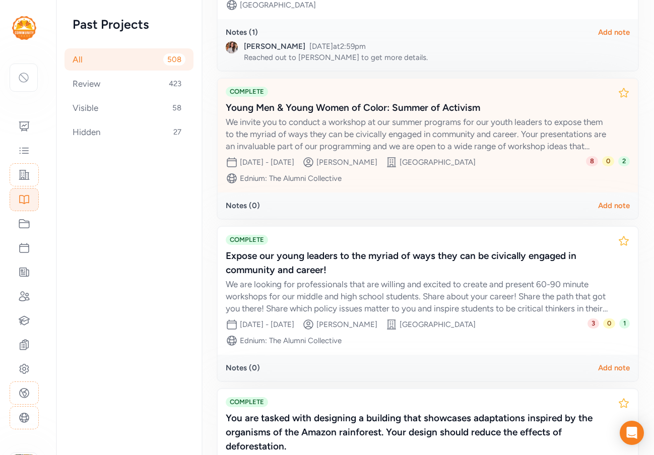
scroll to position [391, 0]
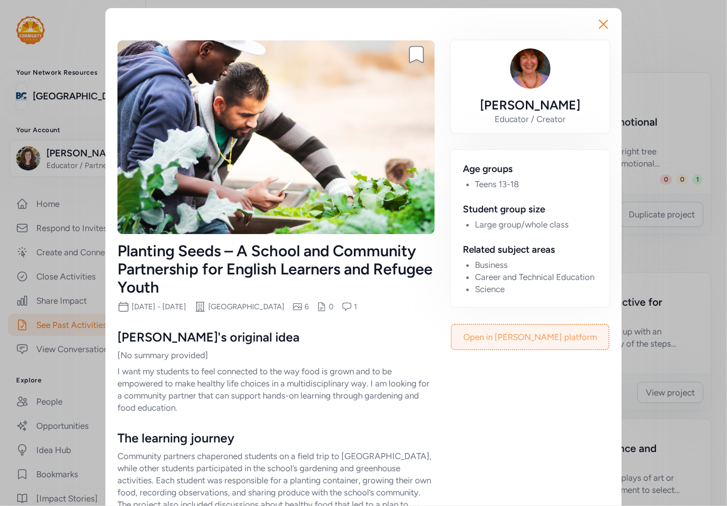
click at [535, 335] on link "Open in steward platform" at bounding box center [530, 337] width 157 height 24
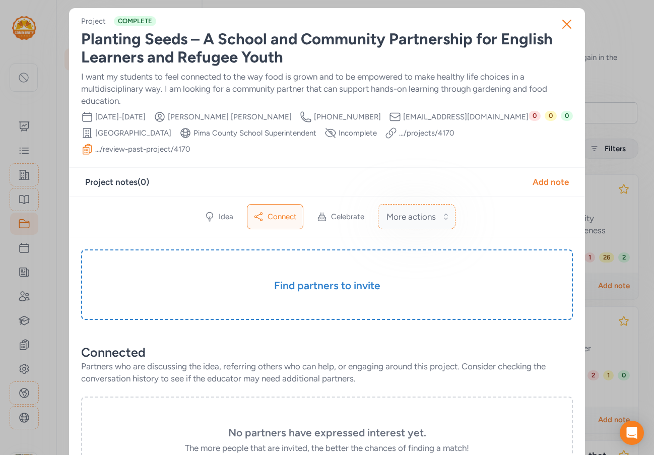
click at [437, 218] on button "More actions" at bounding box center [417, 216] width 78 height 25
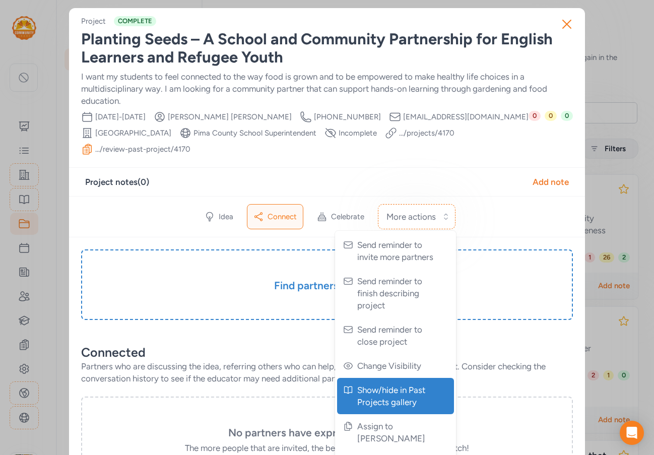
click at [407, 396] on span "Show/hide in Past Projects gallery" at bounding box center [396, 396] width 79 height 24
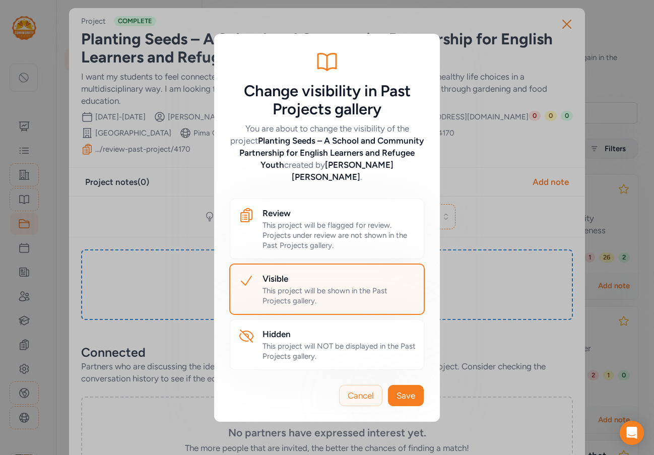
click at [357, 392] on span "Cancel" at bounding box center [361, 396] width 26 height 12
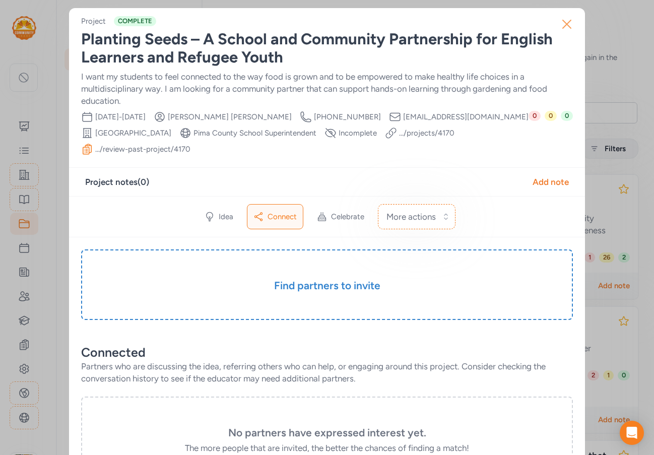
click at [565, 23] on icon "button" at bounding box center [567, 24] width 16 height 16
